Goal: Information Seeking & Learning: Learn about a topic

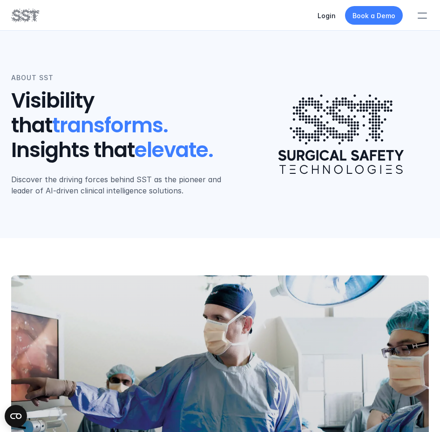
click at [422, 14] on div at bounding box center [422, 15] width 20 height 20
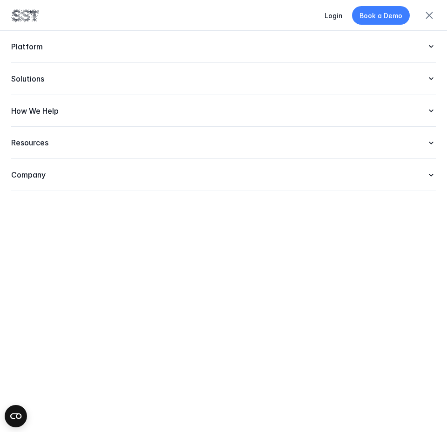
click at [95, 178] on p "Company" at bounding box center [214, 175] width 406 height 10
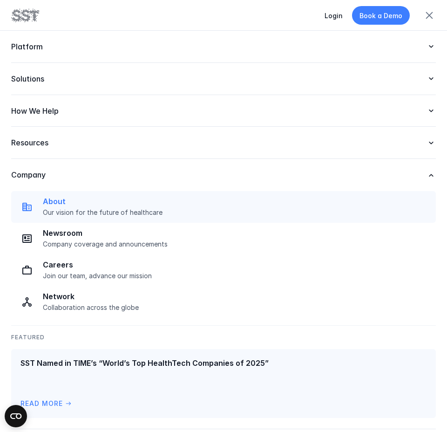
click at [84, 210] on p "Our vision for the future of healthcare" at bounding box center [236, 212] width 387 height 8
click at [95, 211] on p "Our vision for the future of healthcare" at bounding box center [236, 212] width 387 height 8
click at [58, 202] on p "About" at bounding box center [236, 201] width 387 height 10
click at [26, 209] on img at bounding box center [26, 206] width 11 height 11
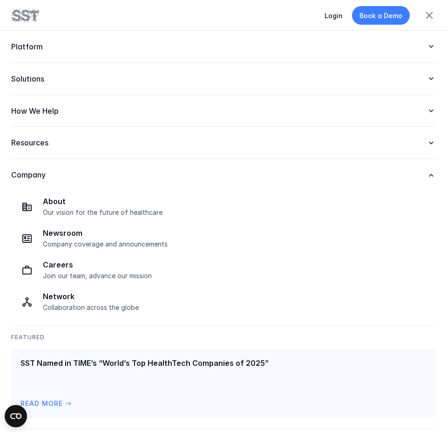
click at [29, 23] on div "Login Book a Demo" at bounding box center [223, 15] width 447 height 31
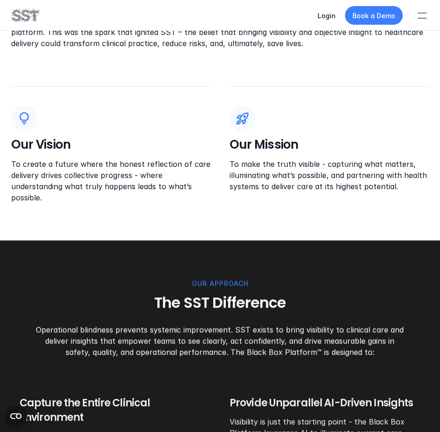
click at [108, 137] on div "Our Vision To create a future where the honest reflection of care delivery driv…" at bounding box center [111, 154] width 200 height 98
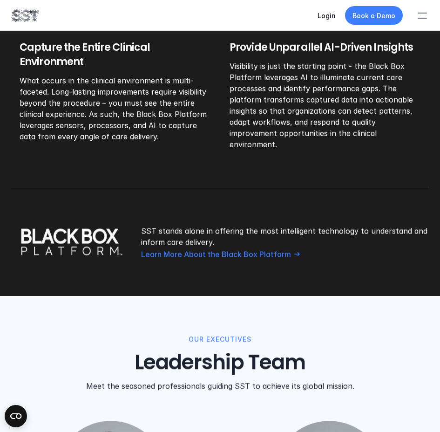
click at [172, 253] on div "OUR APPROACH The SST Difference Operational blindness prevents systemic improve…" at bounding box center [220, 91] width 440 height 409
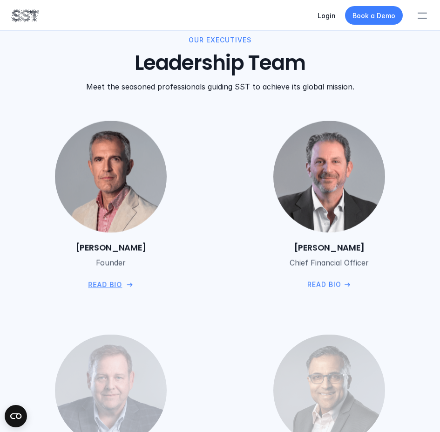
scroll to position [1232, 0]
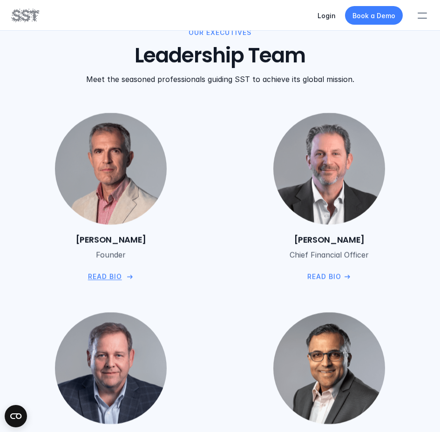
click at [118, 272] on p "Read Bio" at bounding box center [105, 277] width 34 height 10
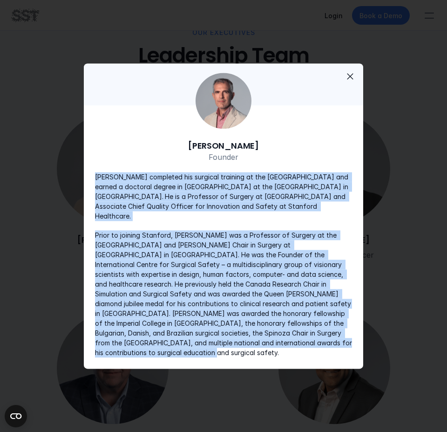
drag, startPoint x: 88, startPoint y: 186, endPoint x: 293, endPoint y: 340, distance: 256.7
click at [293, 340] on div "Dr. Teodor Grantcharov Founder Dr. Teodor Grantcharov completed his surgical tr…" at bounding box center [223, 248] width 279 height 240
copy div "Dr. Teodor Grantcharov completed his surgical training at the University of Cop…"
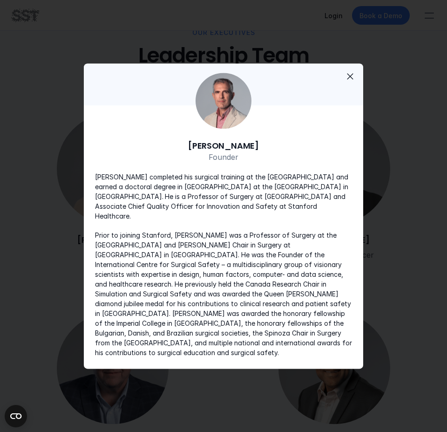
click at [352, 82] on span "close" at bounding box center [349, 76] width 11 height 11
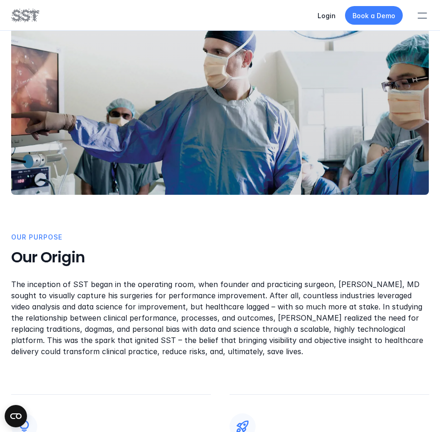
scroll to position [262, 0]
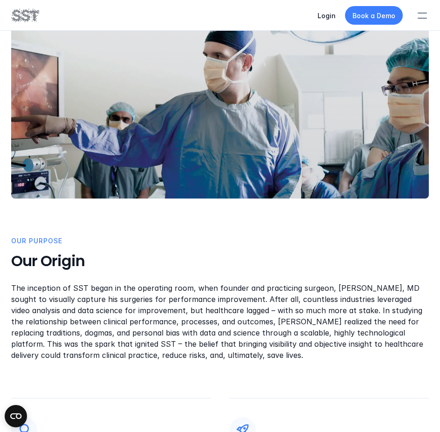
drag, startPoint x: 255, startPoint y: 360, endPoint x: 9, endPoint y: 290, distance: 255.8
click at [9, 290] on div "OUR PUrpose Our Origin The inception of SST began in the operating room, when f…" at bounding box center [220, 264] width 440 height 576
copy p "The inception of SST began in the operating room, when founder and practicing s…"
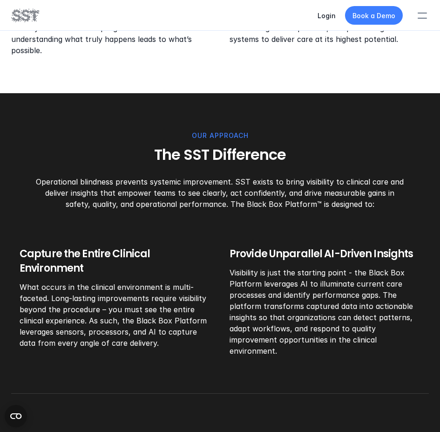
scroll to position [721, 0]
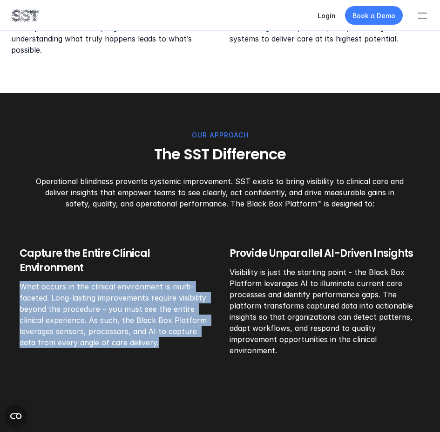
drag, startPoint x: 17, startPoint y: 269, endPoint x: 165, endPoint y: 326, distance: 158.7
click at [165, 326] on div "OUR APPROACH The SST Difference Operational blindness prevents systemic improve…" at bounding box center [220, 297] width 418 height 335
copy p "What occurs in the clinical environment is multi-faceted. Long-lasting improvem…"
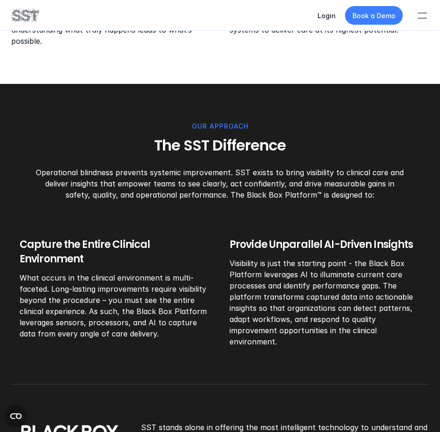
click at [256, 271] on p "Visibility is just the starting point - the Black Box Platform leverages AI to …" at bounding box center [325, 301] width 191 height 89
drag, startPoint x: 257, startPoint y: 267, endPoint x: 378, endPoint y: 329, distance: 136.0
click at [378, 329] on div "Capture the Entire Clinical Environment What occurs in the clinical environment…" at bounding box center [220, 291] width 401 height 109
copy p "Visibility is just the starting point - the Black Box Platform leverages AI to …"
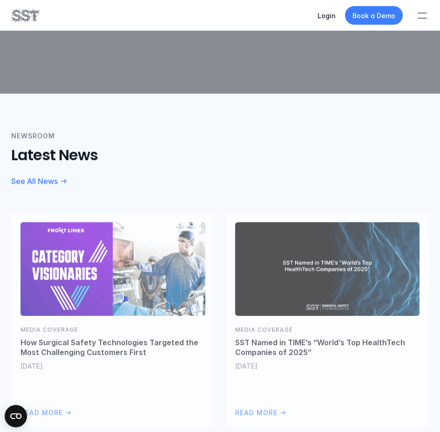
scroll to position [2300, 0]
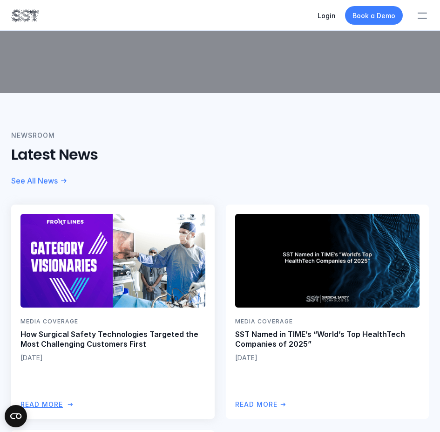
click at [147, 329] on p "How Surgical Safety Technologies Targeted the Most Challenging Customers First" at bounding box center [112, 339] width 185 height 20
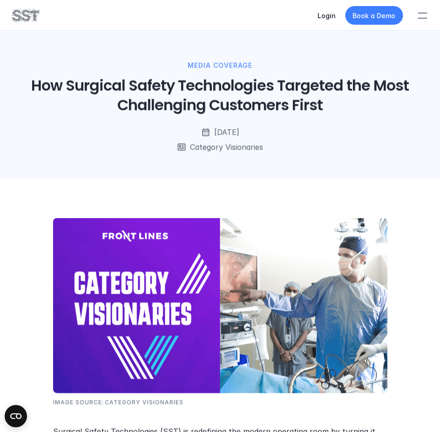
click at [147, 324] on img at bounding box center [220, 304] width 334 height 175
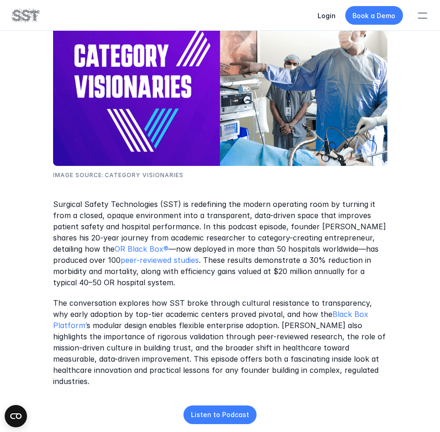
scroll to position [226, 0]
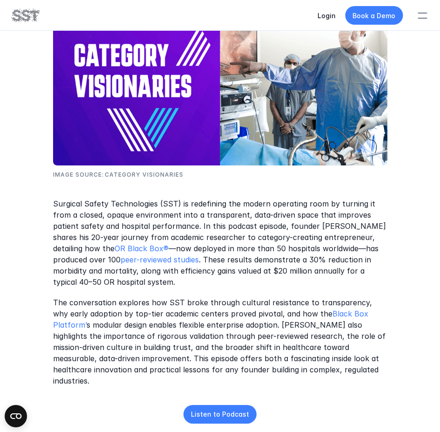
scroll to position [1415, 0]
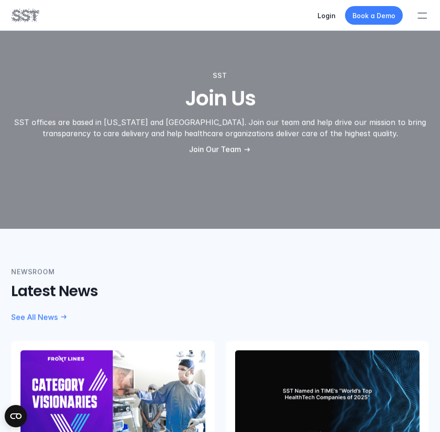
click at [249, 116] on p "SST offices are based in [US_STATE] and [GEOGRAPHIC_DATA]. Join our team and he…" at bounding box center [220, 127] width 418 height 22
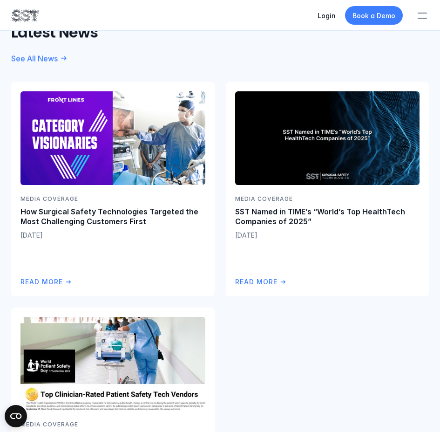
scroll to position [2423, 0]
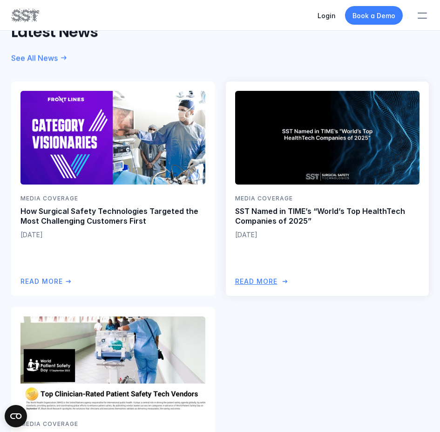
click at [270, 263] on div "Media Coverage SST Named in TIME’s “World’s Top HealthTech Companies of 2025” S…" at bounding box center [327, 240] width 185 height 93
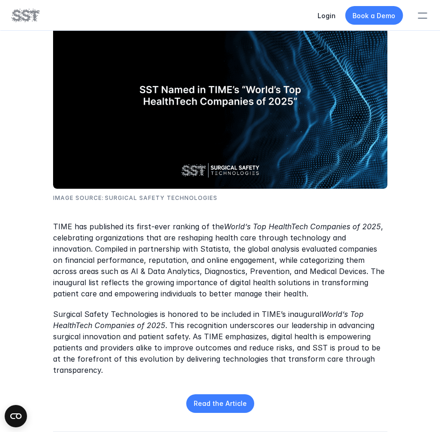
scroll to position [203, 0]
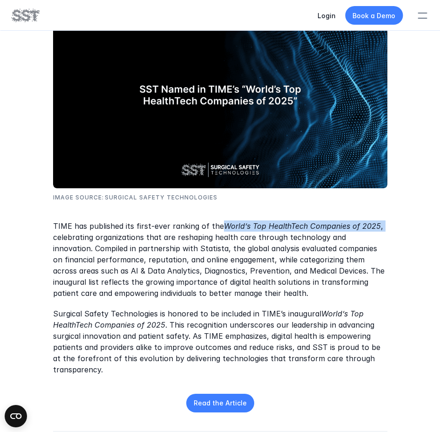
drag, startPoint x: 222, startPoint y: 228, endPoint x: 385, endPoint y: 223, distance: 163.5
click at [385, 223] on p "TIME has published its first-ever ranking of the World’s Top HealthTech Compani…" at bounding box center [220, 259] width 334 height 78
copy p "World’s Top HealthTech Companies of 2025 ,"
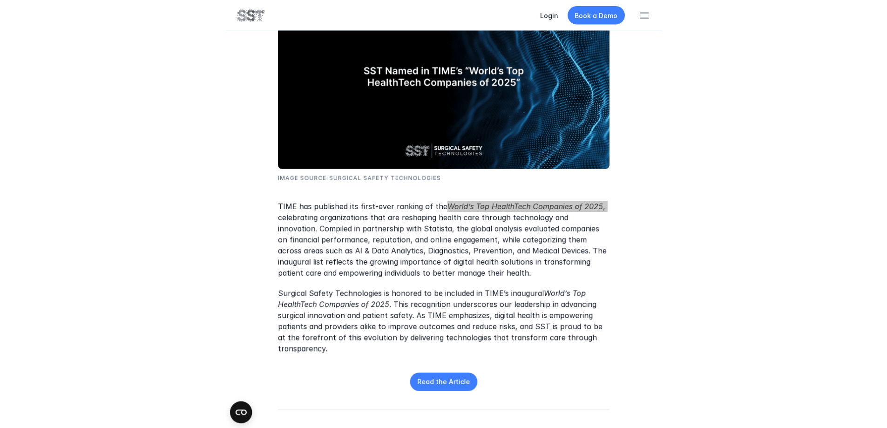
scroll to position [222, 0]
